Goal: Transaction & Acquisition: Subscribe to service/newsletter

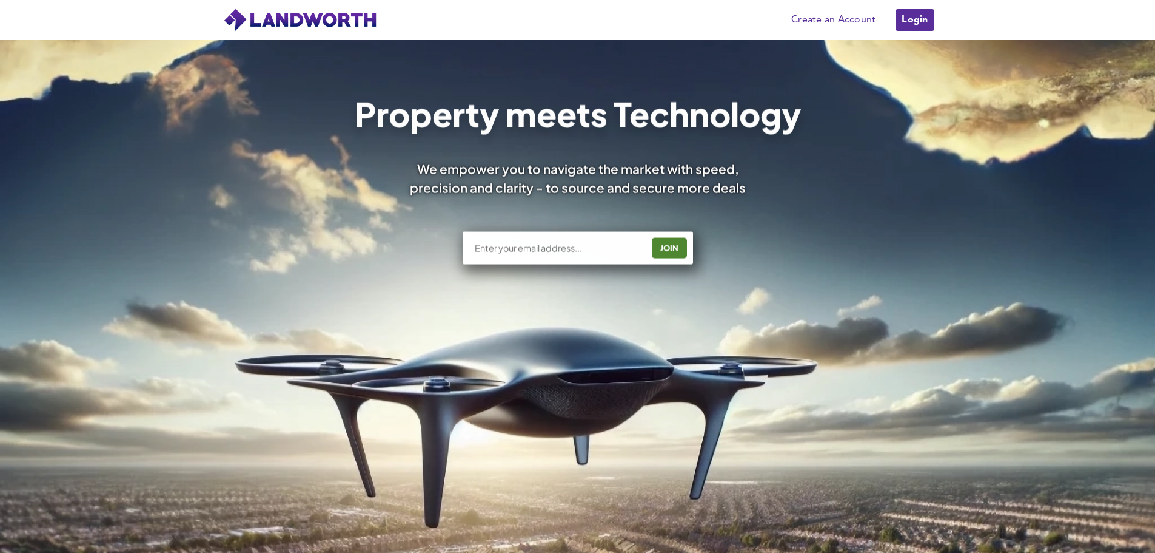
click at [919, 16] on link "Login" at bounding box center [915, 20] width 41 height 24
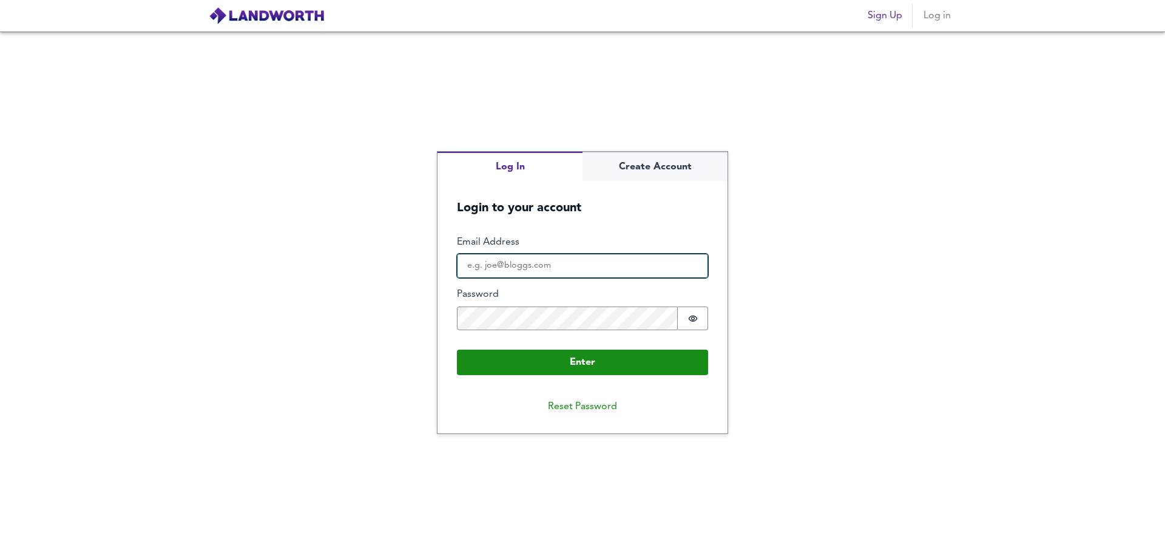
type input "[DOMAIN_NAME][EMAIL_ADDRESS][DOMAIN_NAME]"
click at [556, 363] on button "Enter" at bounding box center [582, 361] width 251 height 25
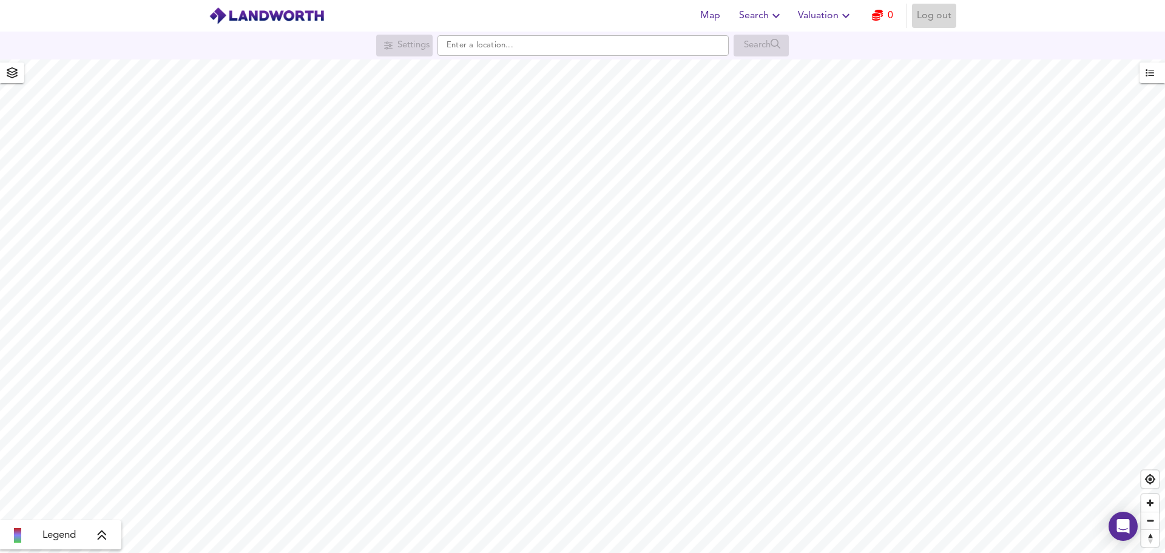
click at [935, 16] on span "Log out" at bounding box center [933, 15] width 35 height 17
click at [876, 12] on span "Sign Up" at bounding box center [884, 15] width 35 height 17
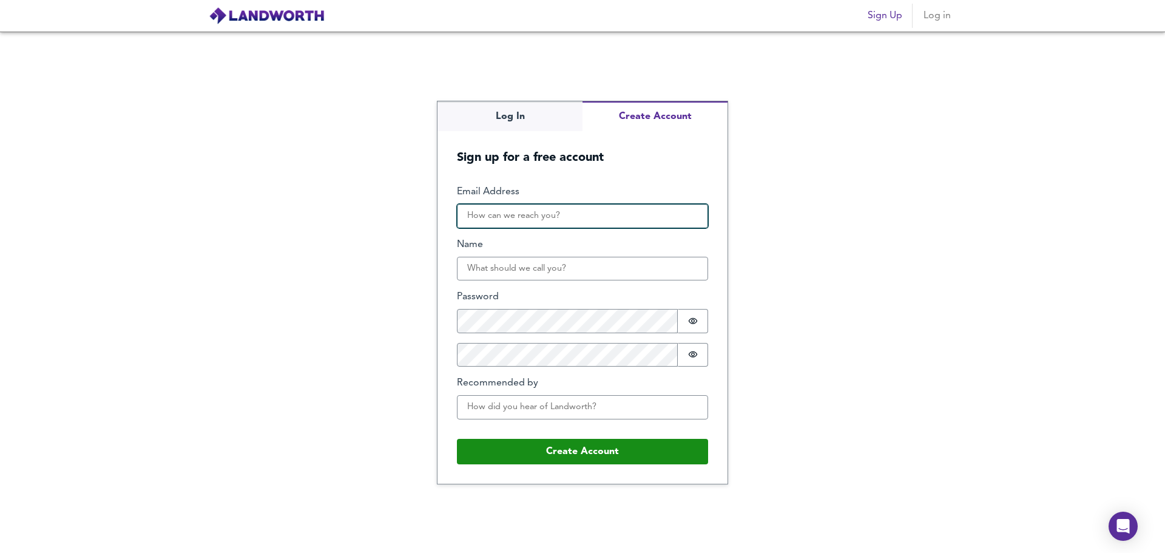
click at [564, 217] on input "Email Address" at bounding box center [582, 216] width 251 height 24
click at [485, 218] on input "Email Address" at bounding box center [582, 216] width 251 height 24
click at [408, 255] on div "Log In Create Account Sign up for a free account Email Address Name Password Pa…" at bounding box center [582, 292] width 1165 height 521
click at [503, 217] on input "Email Address" at bounding box center [582, 216] width 251 height 24
type input "[EMAIL_ADDRESS][DOMAIN_NAME]"
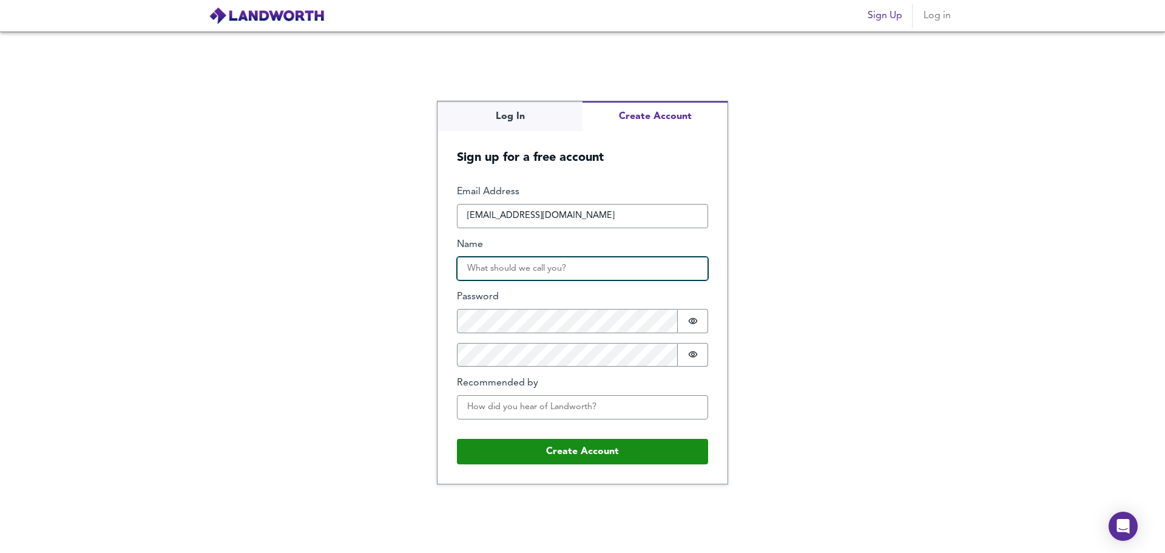
click at [500, 267] on input "Name" at bounding box center [582, 269] width 251 height 24
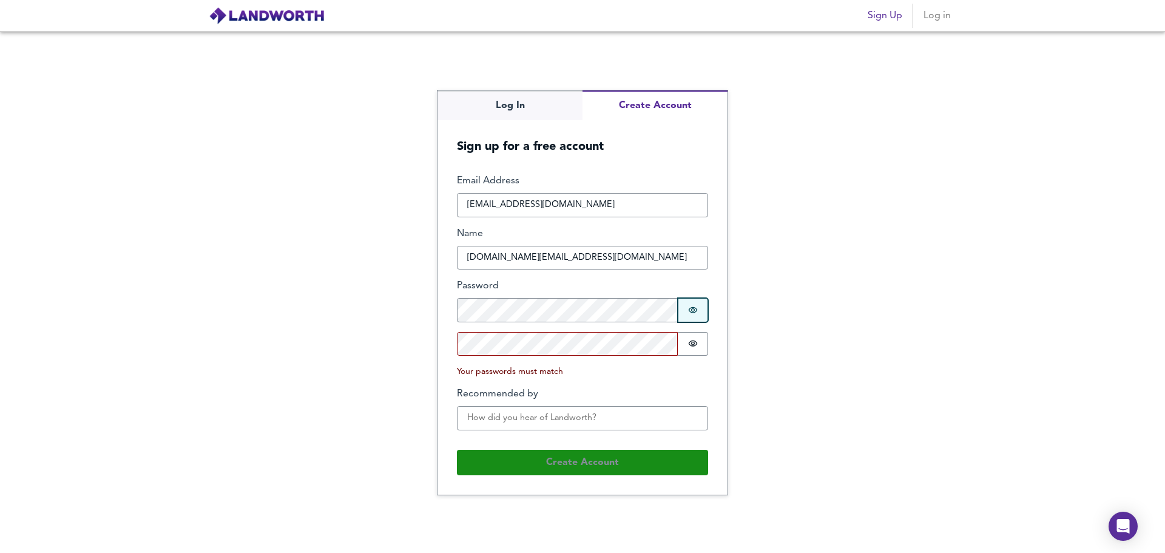
click at [688, 315] on button "Password is hidden" at bounding box center [692, 310] width 30 height 24
click at [434, 312] on div "Log In Create Account Sign up for a free account Email Address [EMAIL_ADDRESS][…" at bounding box center [582, 292] width 1165 height 521
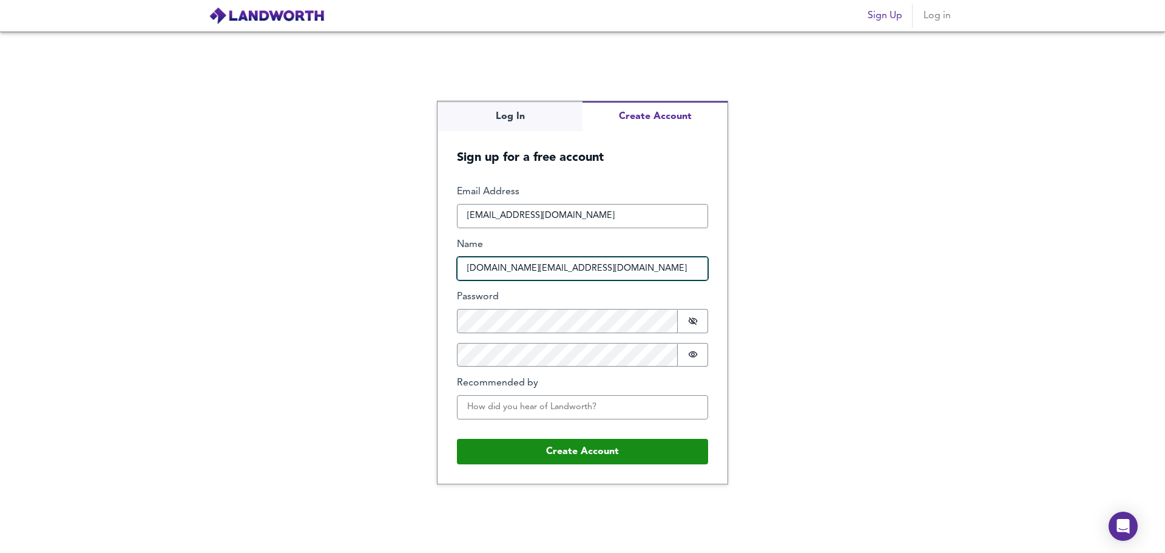
drag, startPoint x: 587, startPoint y: 264, endPoint x: 469, endPoint y: 258, distance: 117.2
click at [469, 258] on input "[DOMAIN_NAME][EMAIL_ADDRESS][DOMAIN_NAME]" at bounding box center [582, 269] width 251 height 24
type input "pr"
drag, startPoint x: 494, startPoint y: 269, endPoint x: 419, endPoint y: 267, distance: 75.2
click at [419, 267] on div "Log In Create Account Sign up for a free account Email Address [EMAIL_ADDRESS][…" at bounding box center [582, 292] width 1165 height 521
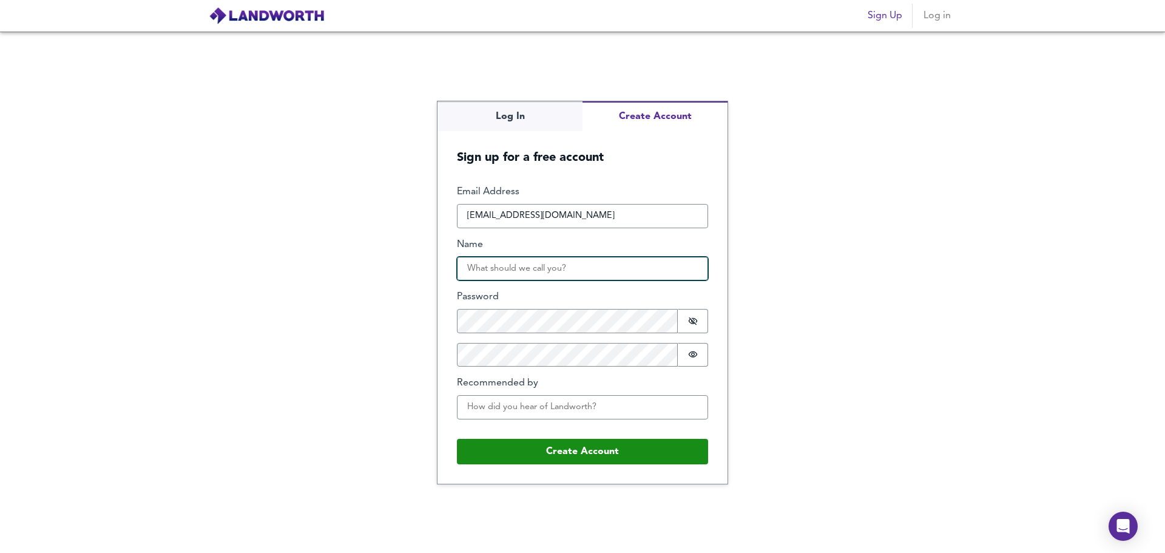
click at [493, 271] on input "Name" at bounding box center [582, 269] width 251 height 24
type input "[PERSON_NAME]"
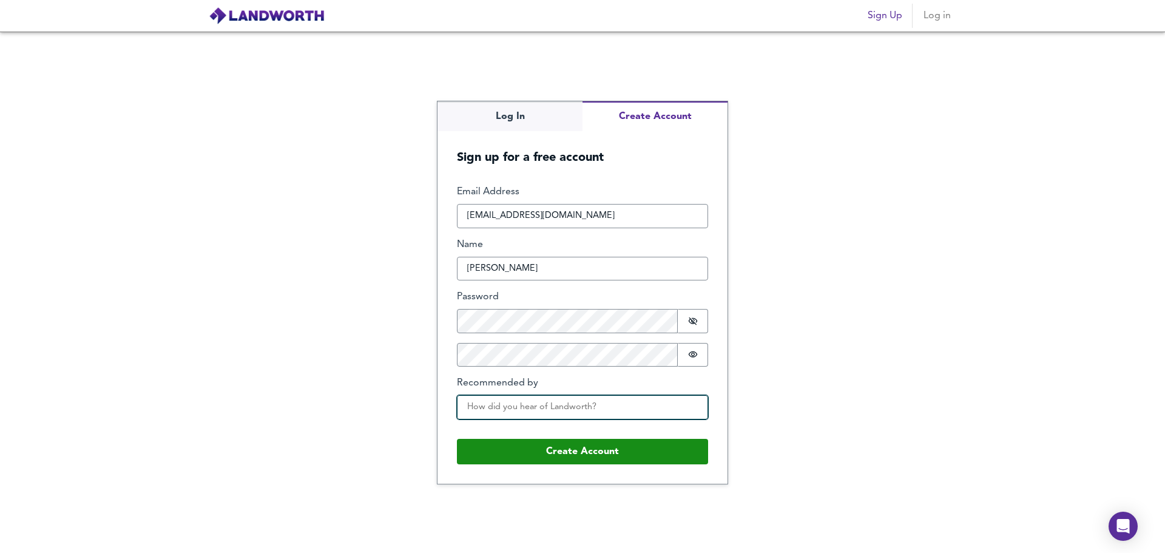
click at [511, 408] on input "Recommended by" at bounding box center [582, 407] width 251 height 24
type input "YouTube"
click at [662, 116] on button "Create Account" at bounding box center [654, 116] width 145 height 30
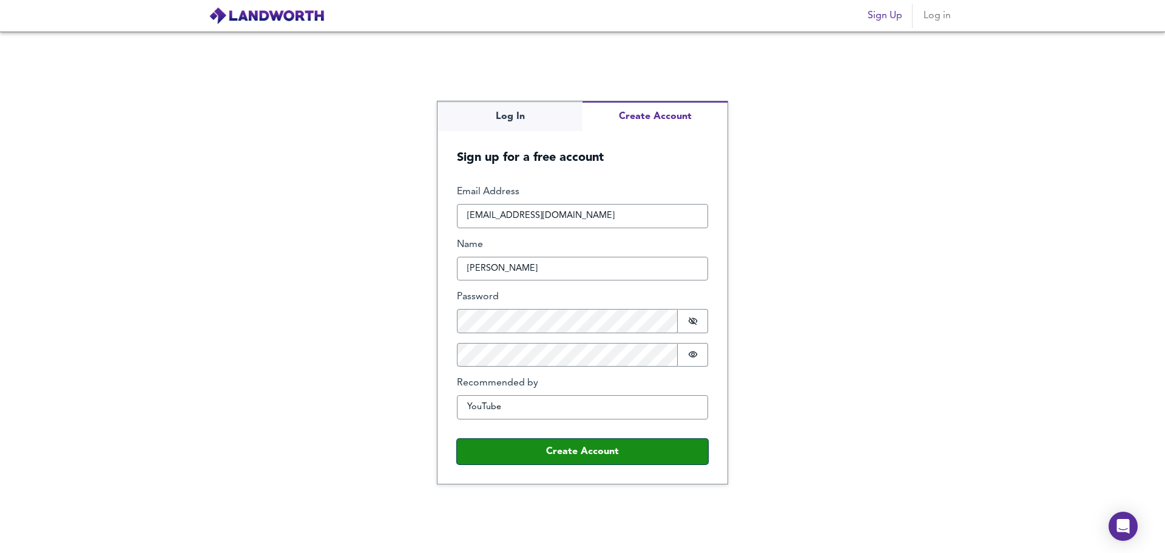
click at [574, 449] on button "Create Account" at bounding box center [582, 451] width 251 height 25
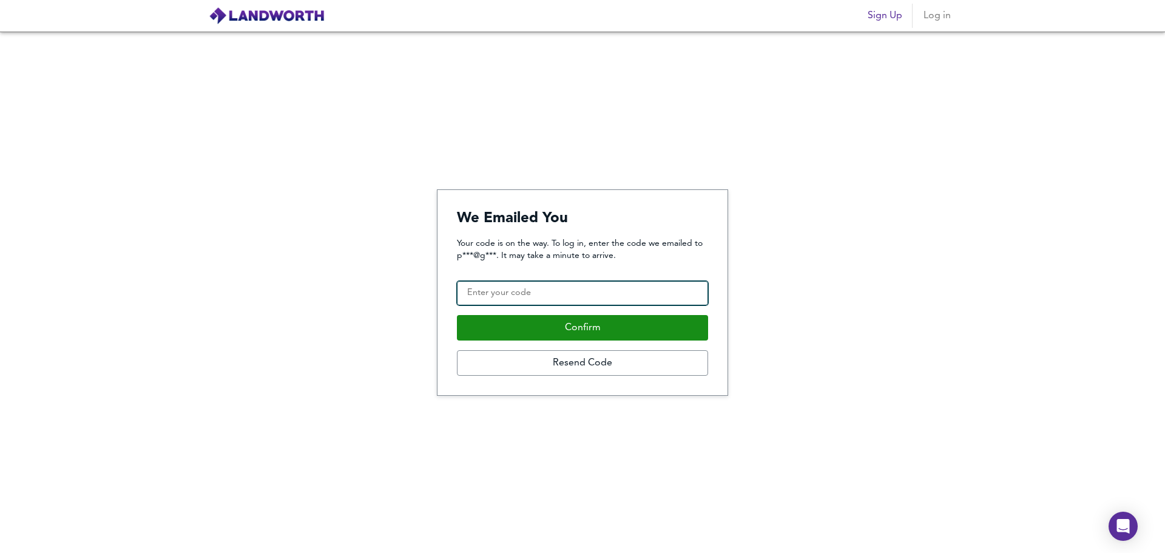
click at [494, 294] on input "Confirmation Code" at bounding box center [582, 293] width 251 height 24
drag, startPoint x: 489, startPoint y: 289, endPoint x: 475, endPoint y: 278, distance: 18.1
click at [486, 288] on input "Confirmation Code" at bounding box center [582, 293] width 251 height 24
type input "289445"
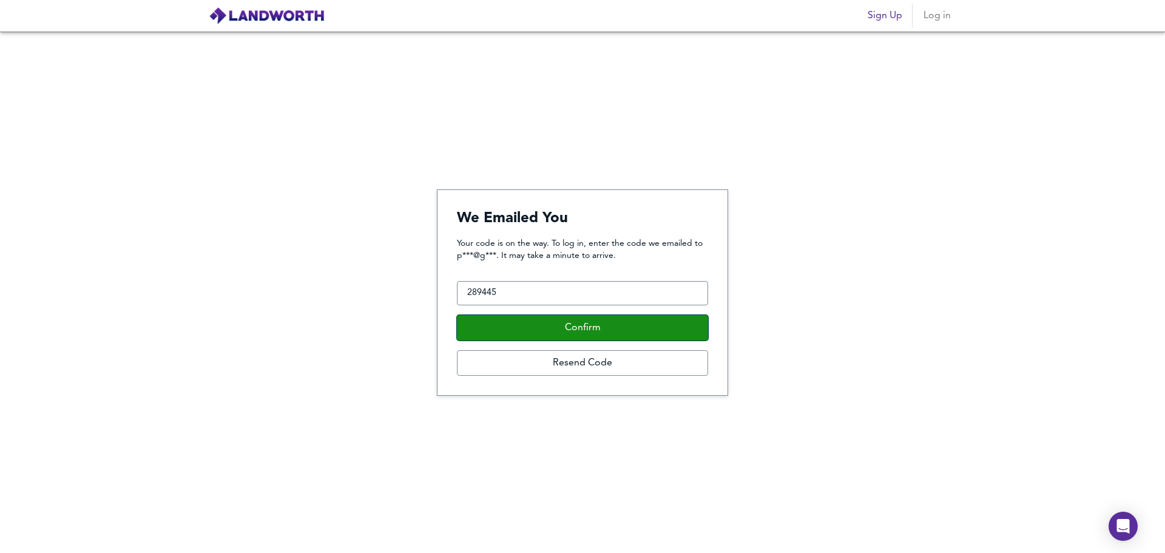
click at [617, 330] on button "Confirm" at bounding box center [582, 327] width 251 height 25
